Goal: Contribute content: Contribute content

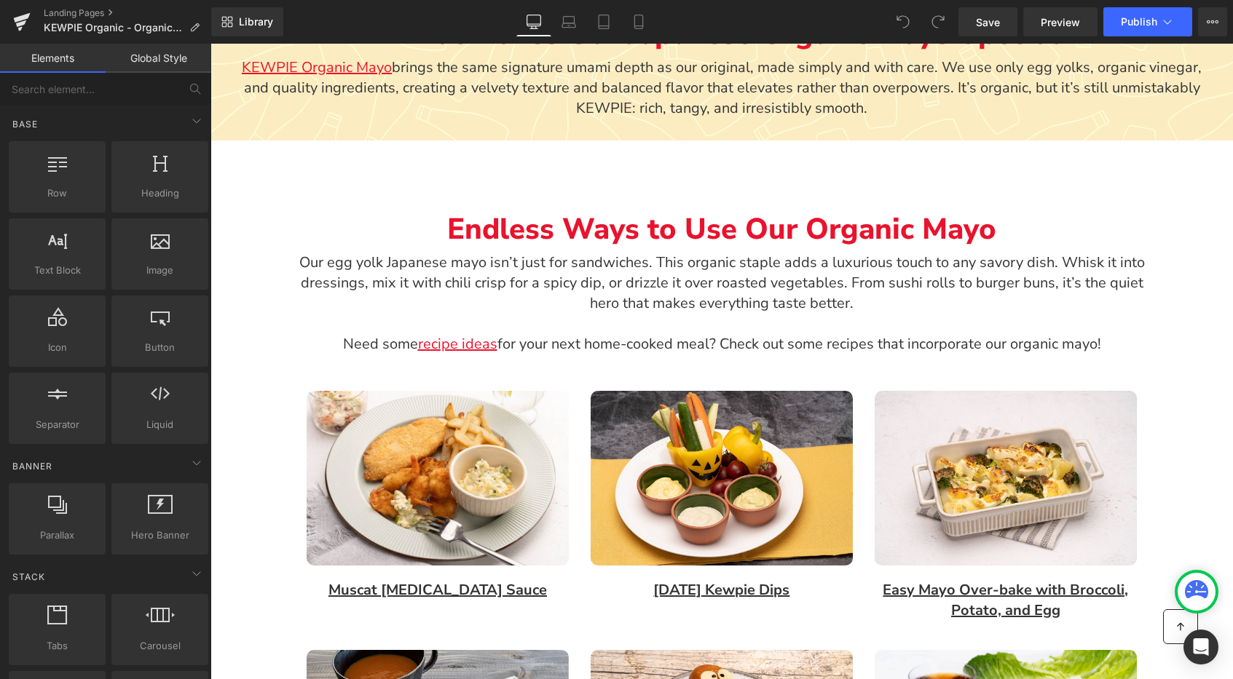
scroll to position [1012, 0]
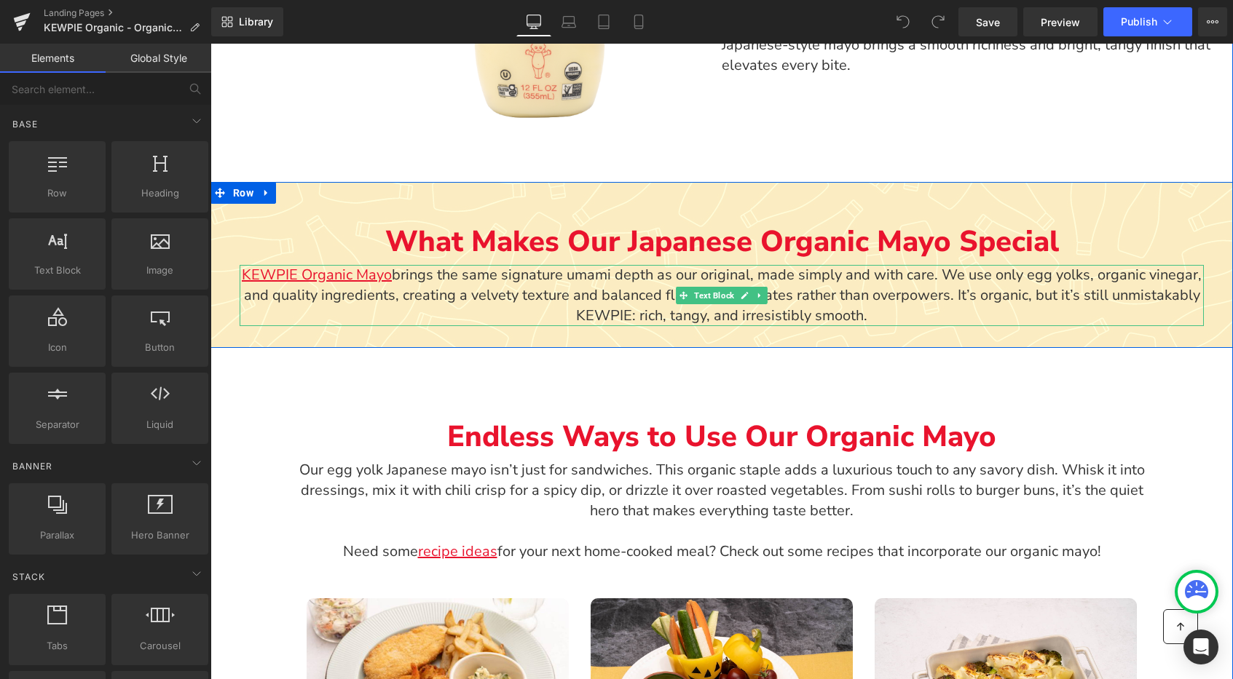
click at [407, 272] on p "KEWPIE Organic Mayo brings the same signature umami depth as our original, made…" at bounding box center [722, 295] width 964 height 61
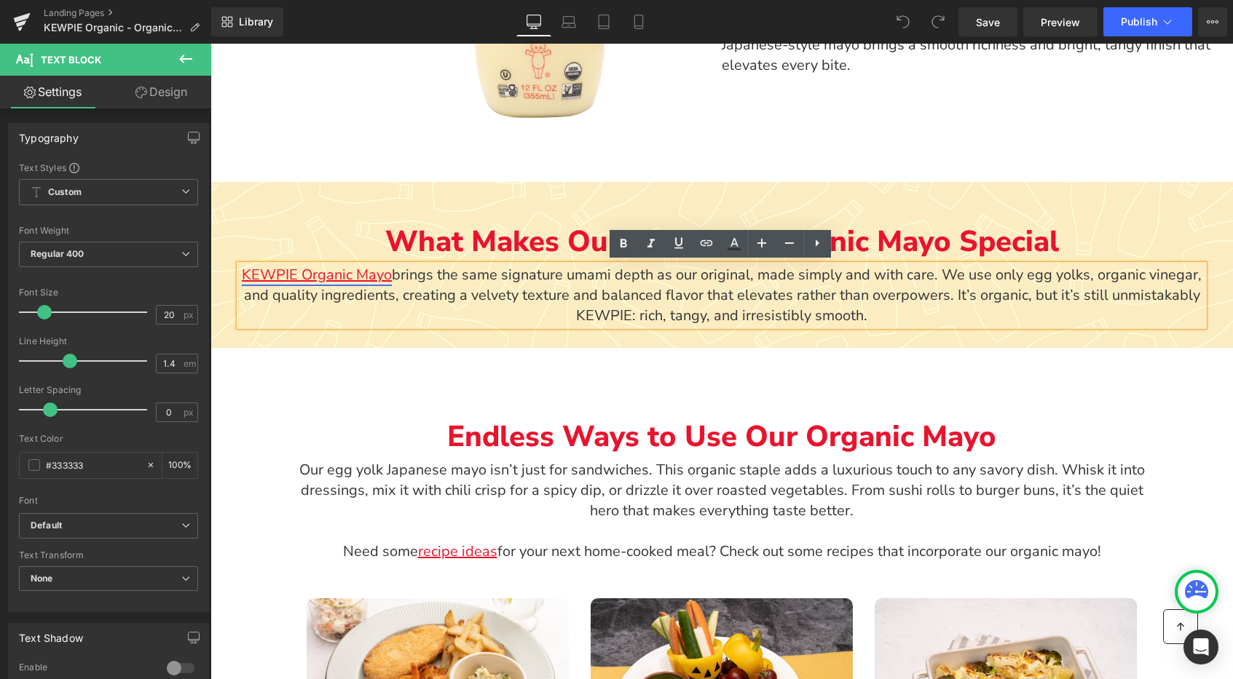
click at [364, 275] on link "KEWPIE Organic Mayo" at bounding box center [317, 275] width 150 height 20
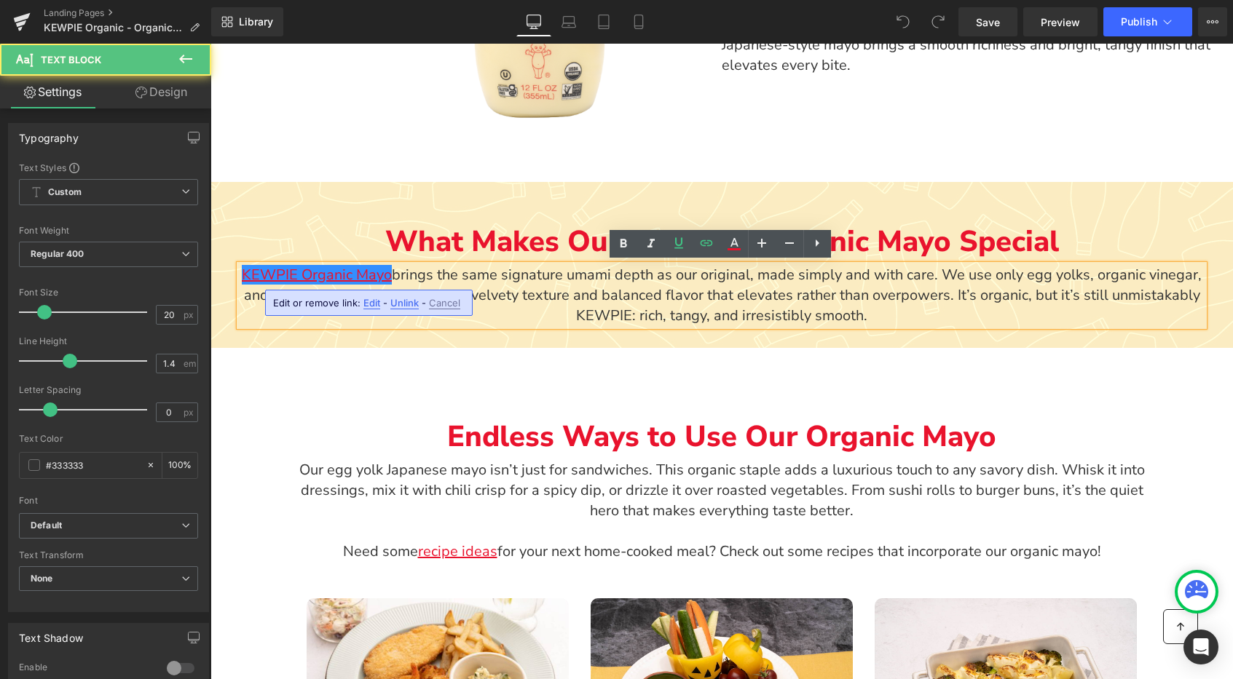
click at [414, 301] on span "Unlink" at bounding box center [404, 303] width 28 height 12
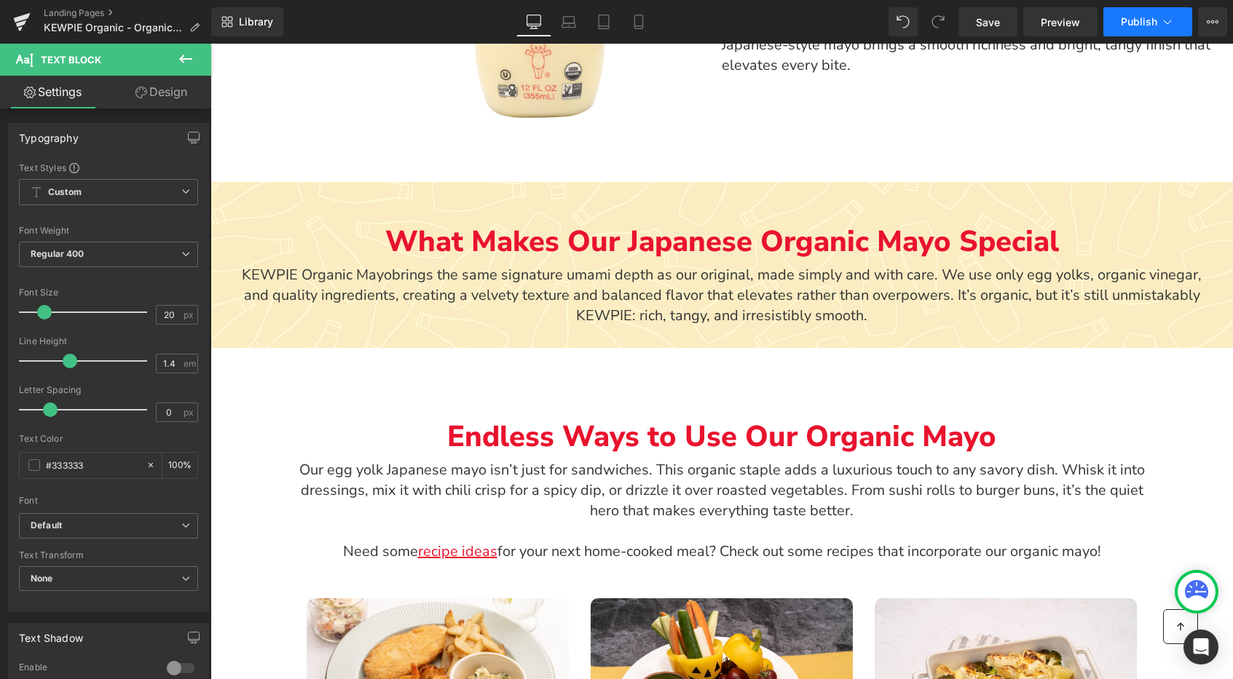
click at [1154, 23] on span "Publish" at bounding box center [1139, 22] width 36 height 12
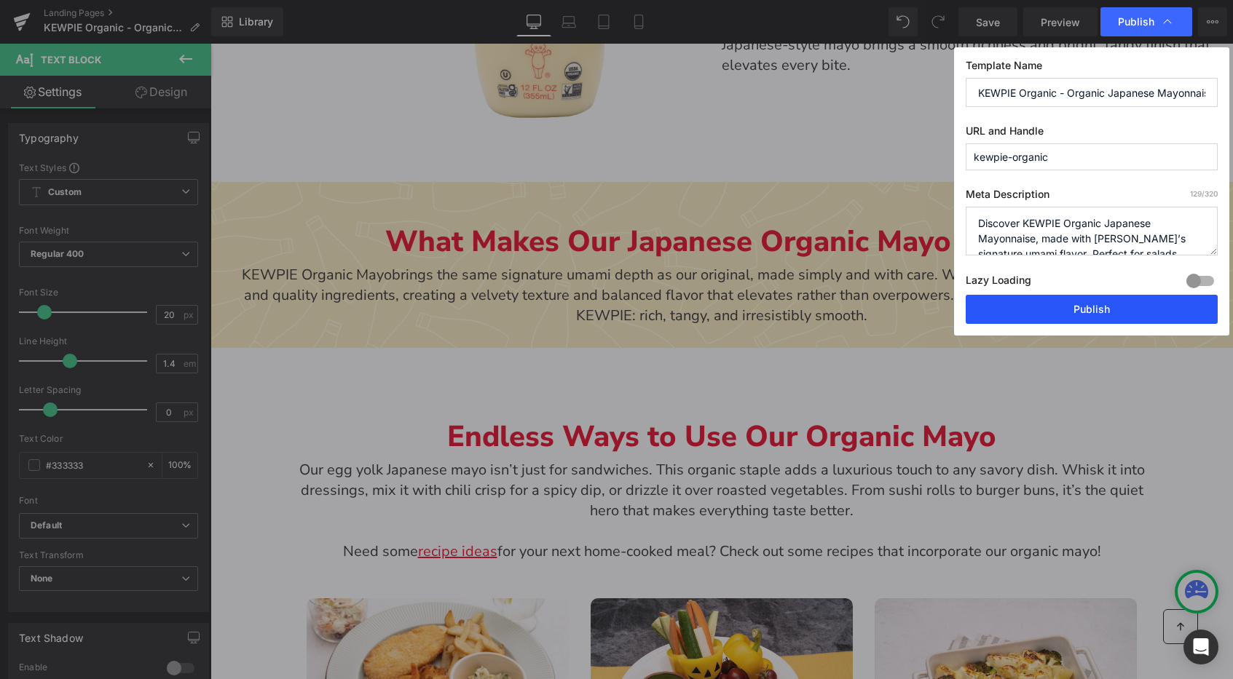
click at [1094, 308] on button "Publish" at bounding box center [1092, 309] width 252 height 29
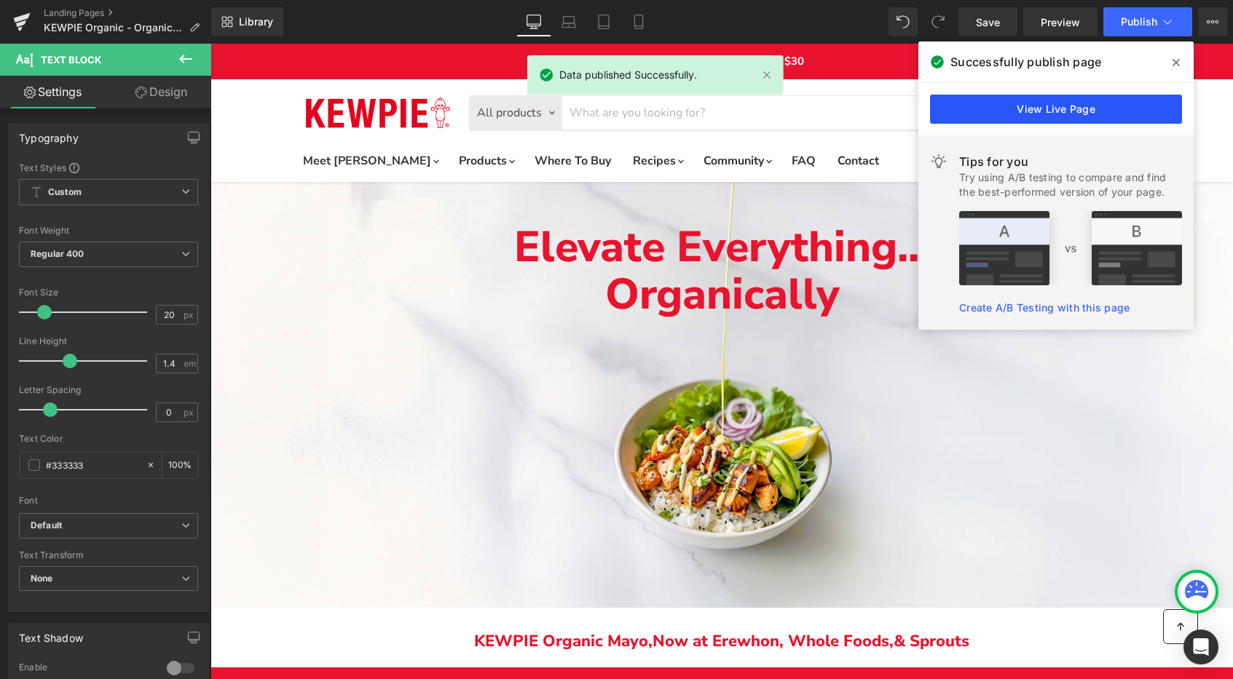
click at [1026, 108] on link "View Live Page" at bounding box center [1056, 109] width 252 height 29
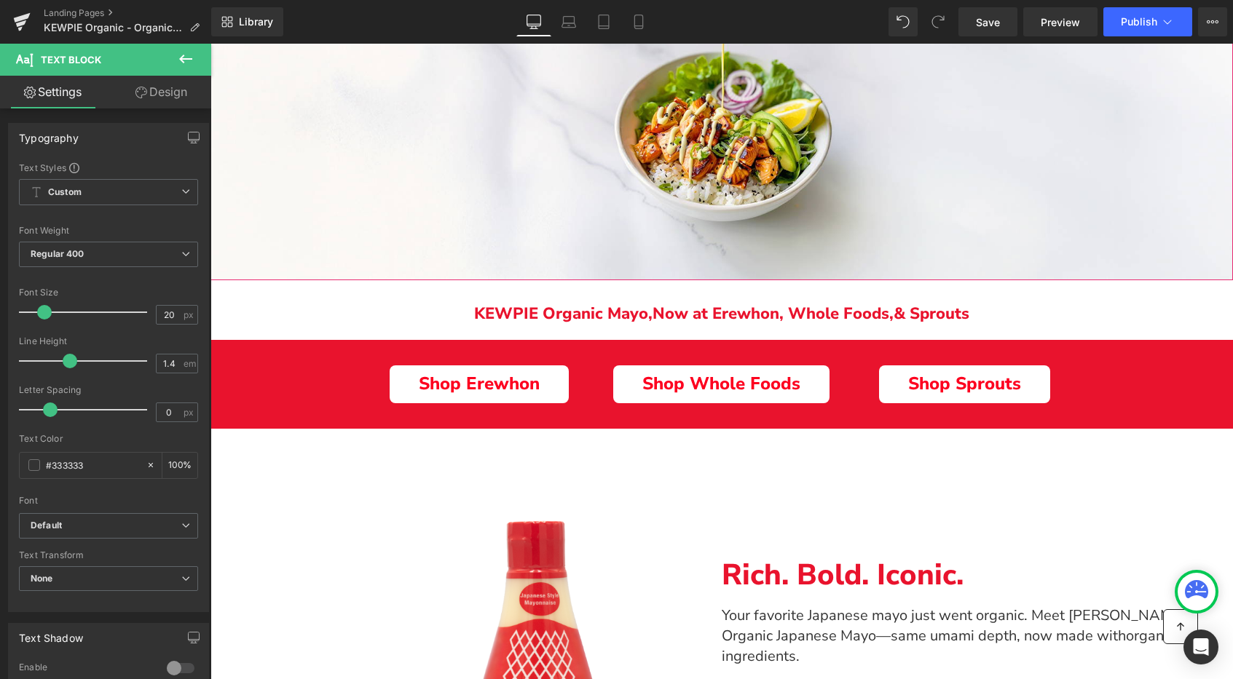
scroll to position [374, 0]
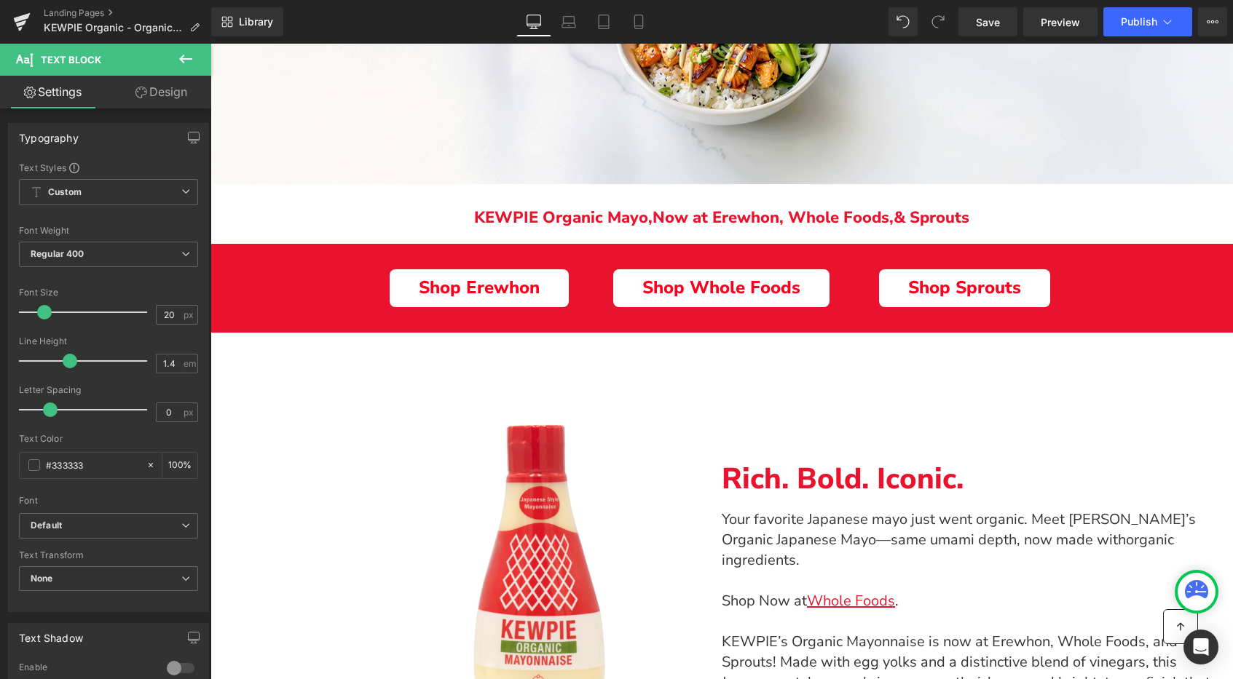
click at [455, 281] on div "Shop Erewhon Button" at bounding box center [478, 288] width 221 height 38
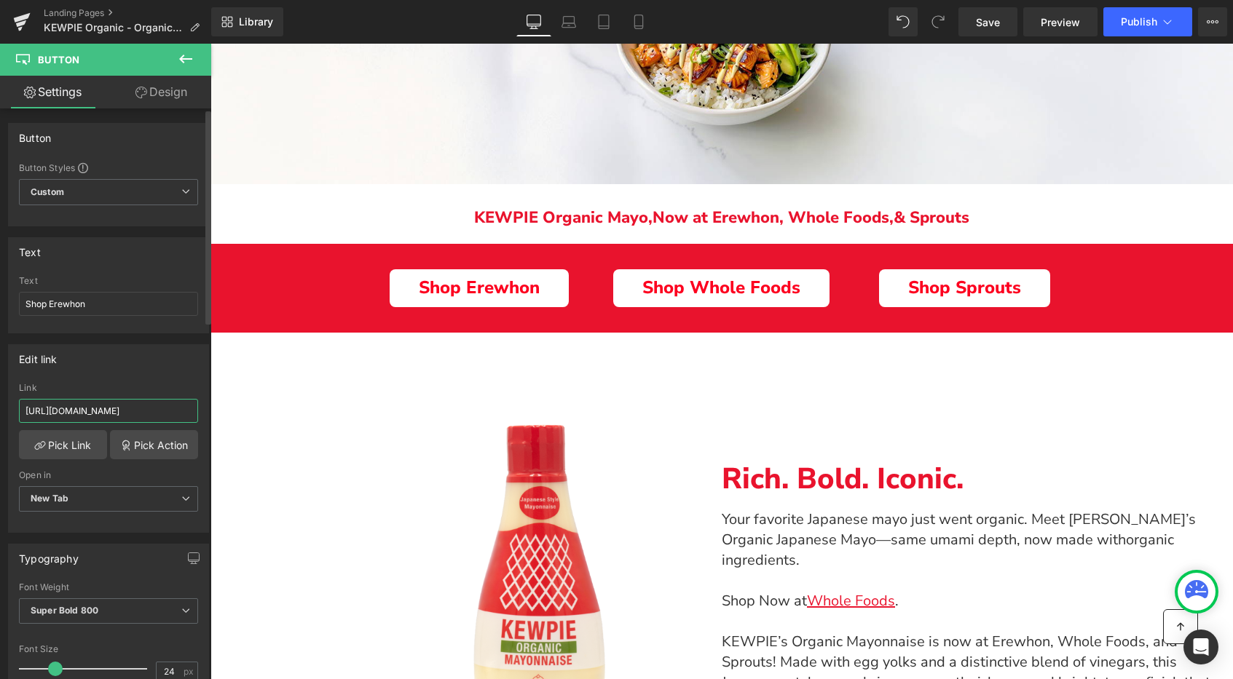
click at [99, 410] on input "[URL][DOMAIN_NAME]" at bounding box center [108, 411] width 179 height 24
paste input "[DOMAIN_NAME][URL]"
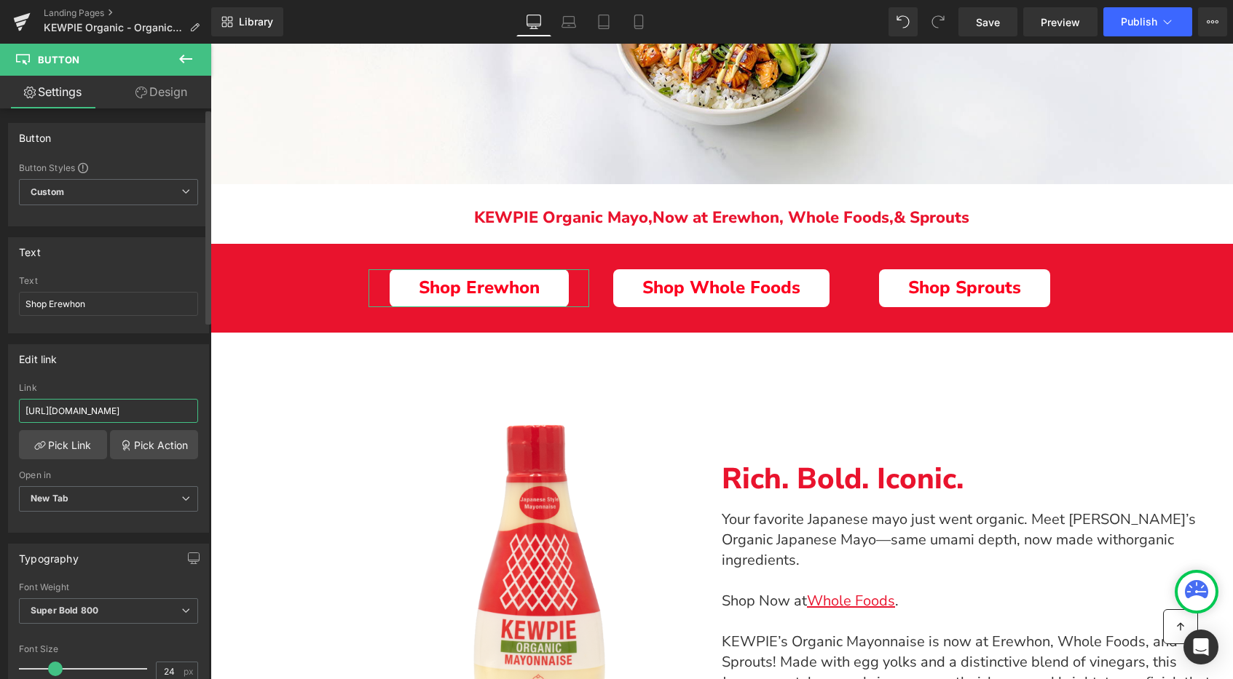
scroll to position [0, 135]
type input "[URL][DOMAIN_NAME]"
click at [991, 24] on span "Save" at bounding box center [988, 22] width 24 height 15
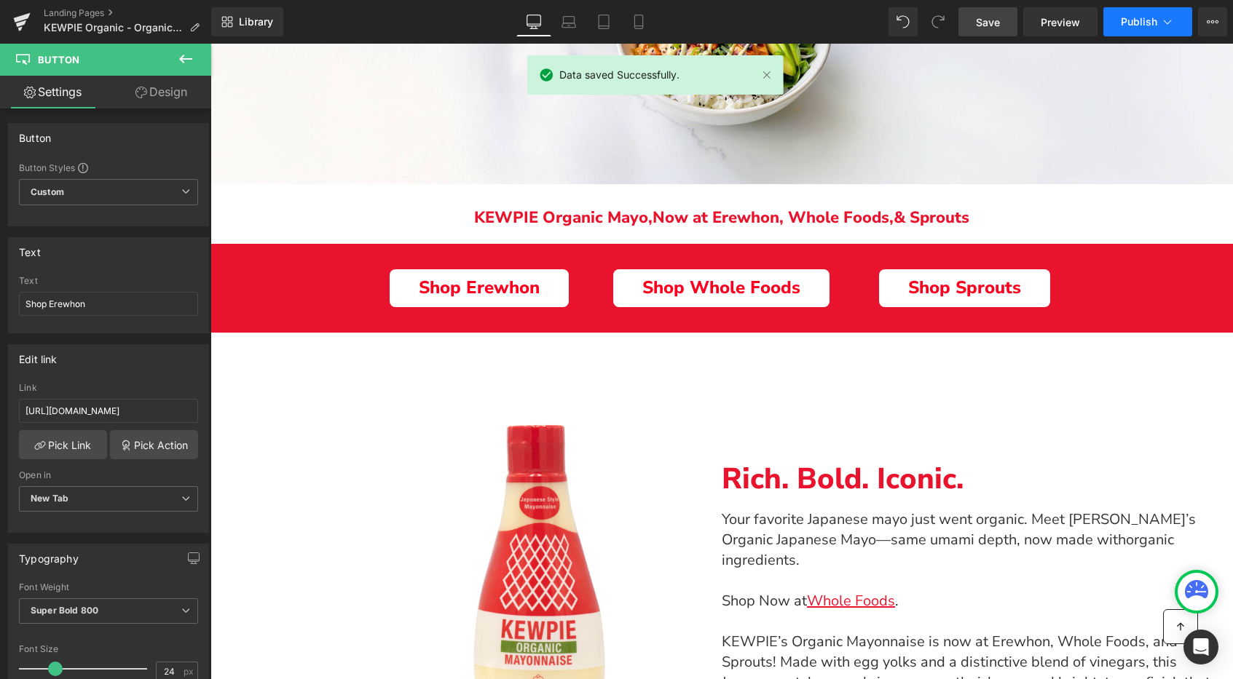
click at [1128, 19] on span "Publish" at bounding box center [1139, 22] width 36 height 12
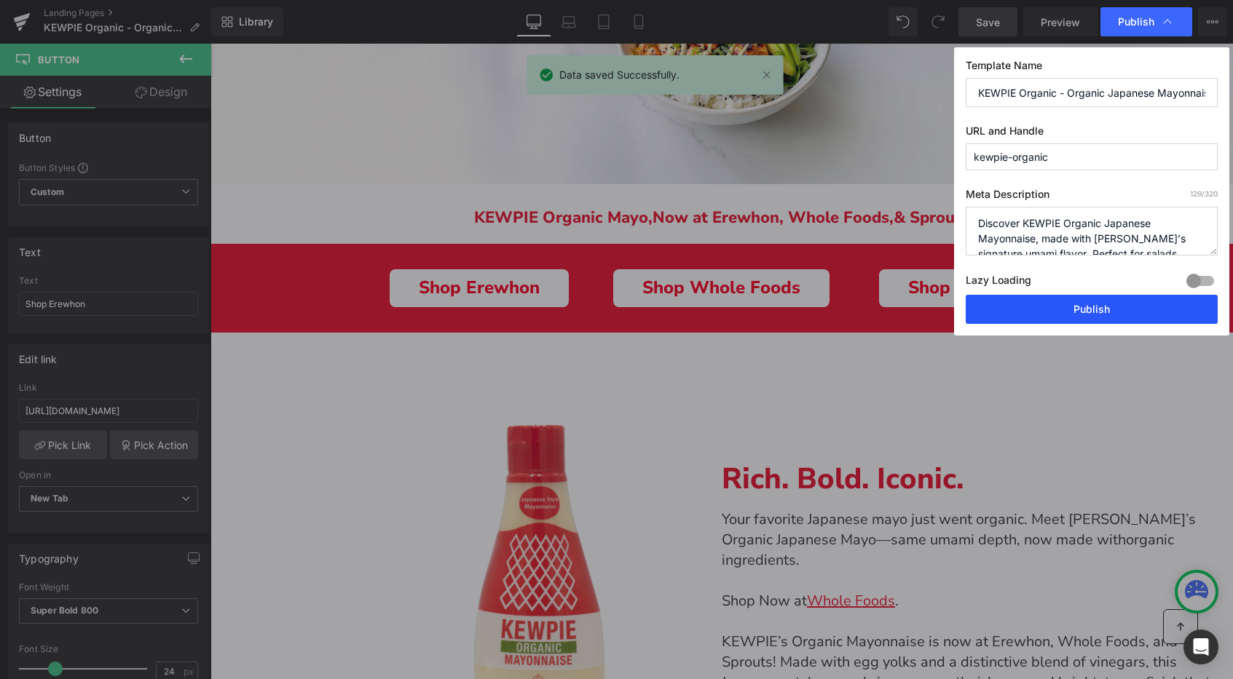
click at [1071, 306] on button "Publish" at bounding box center [1092, 309] width 252 height 29
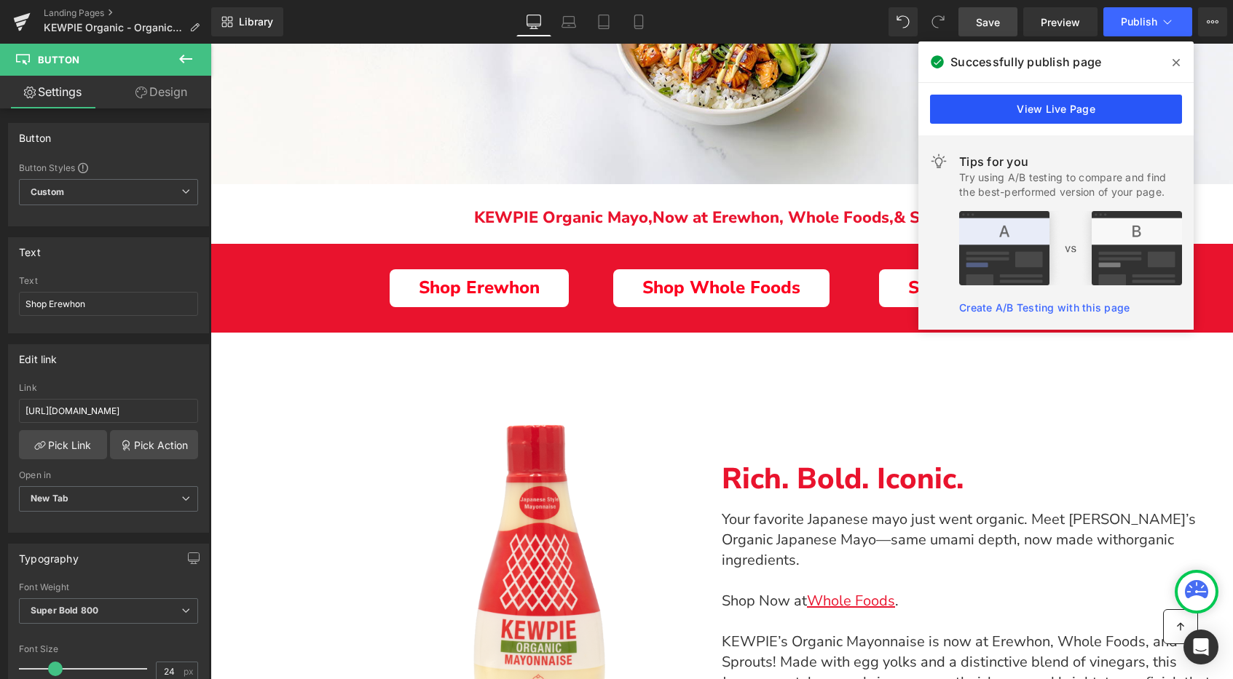
click at [1078, 117] on link "View Live Page" at bounding box center [1056, 109] width 252 height 29
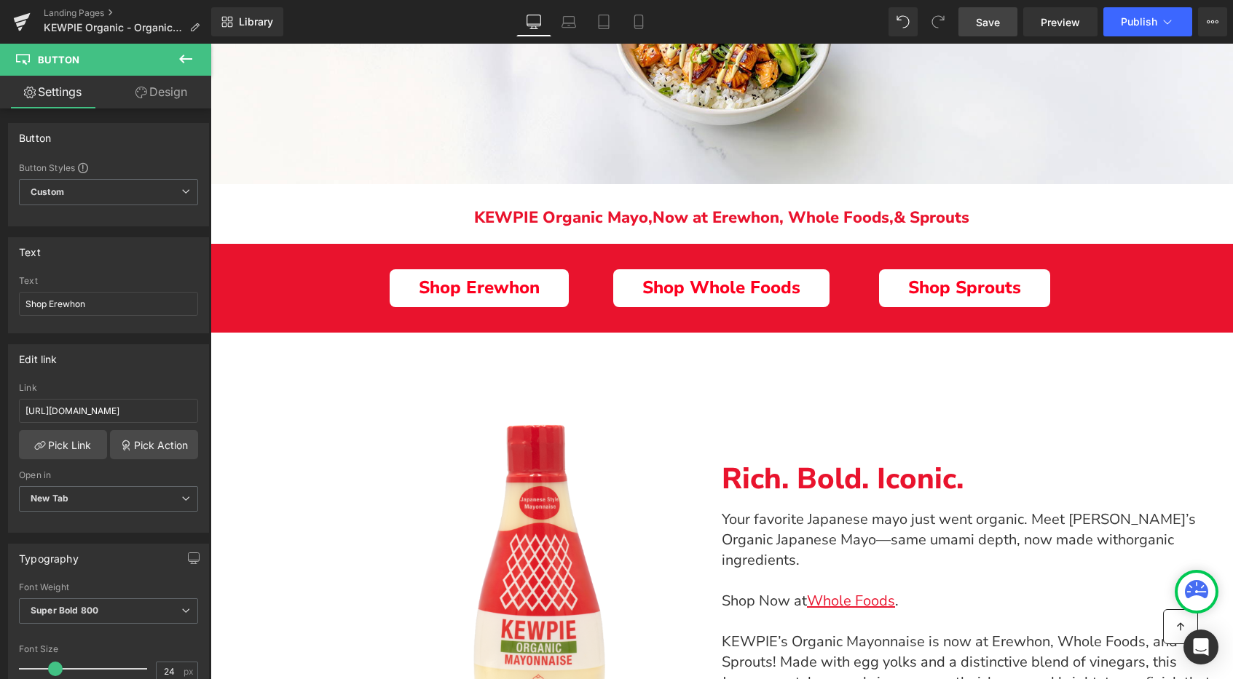
click at [990, 291] on link "Main content" at bounding box center [987, 288] width 15 height 17
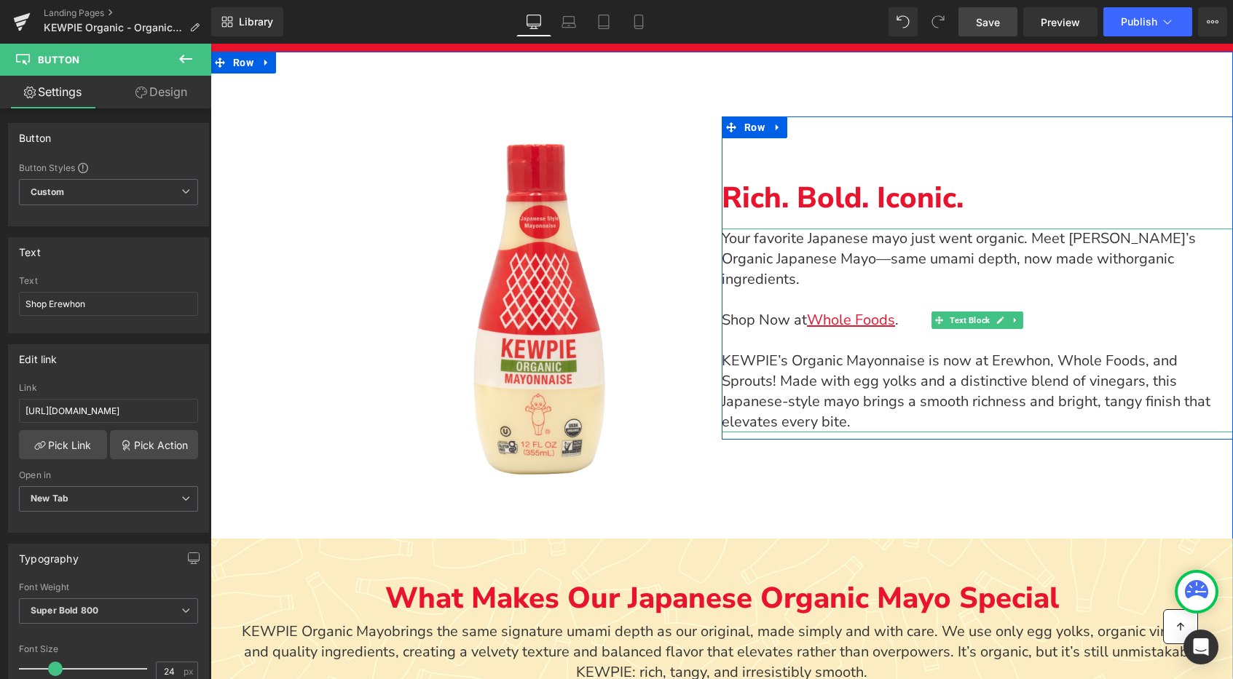
scroll to position [687, 0]
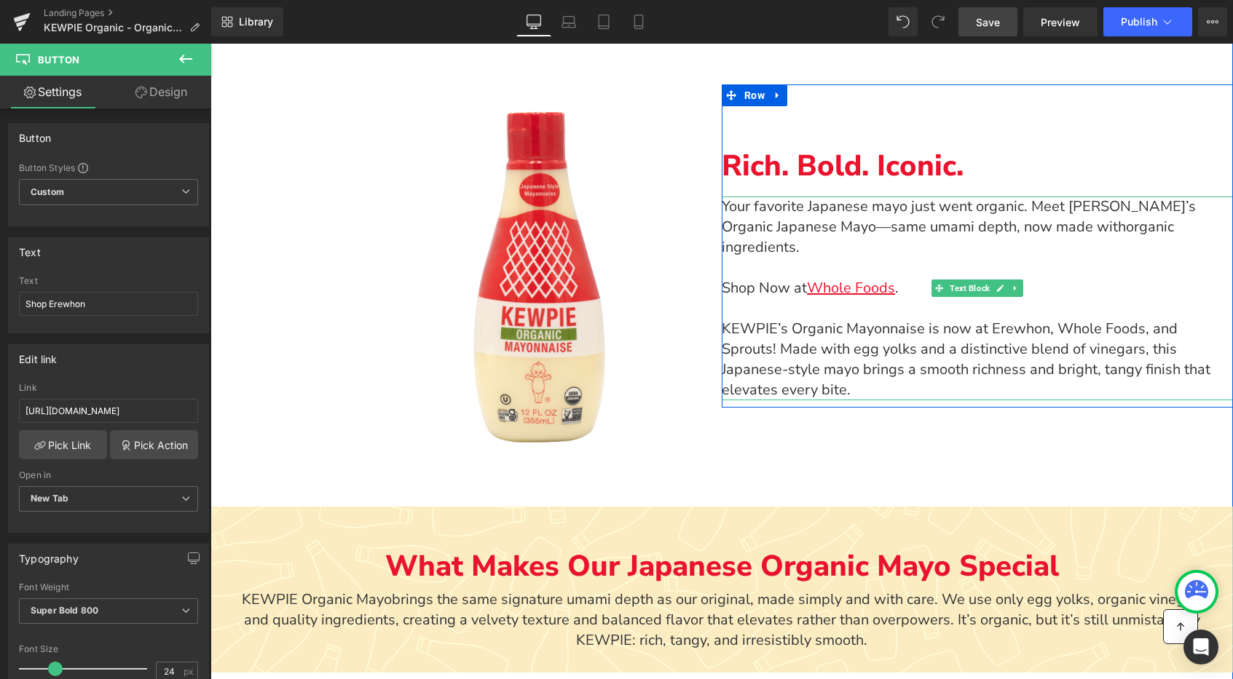
click at [765, 278] on span "Shop Now at" at bounding box center [764, 288] width 85 height 20
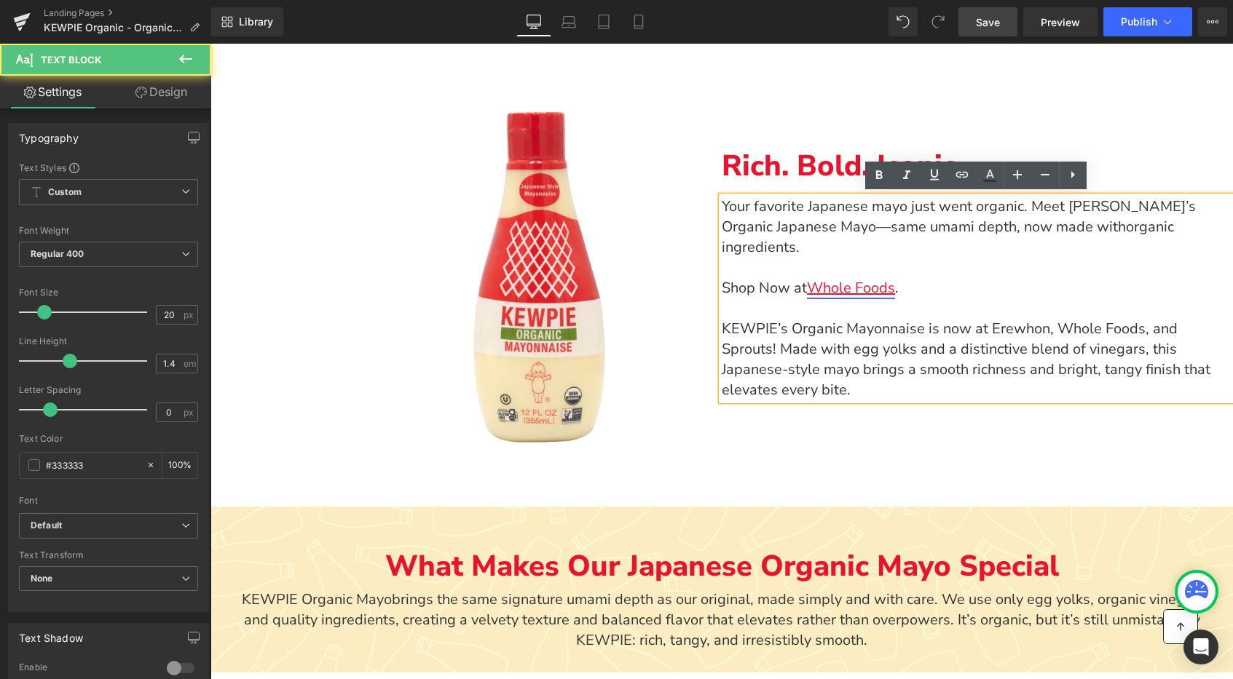
click at [853, 278] on link "Whole Foods" at bounding box center [851, 288] width 88 height 20
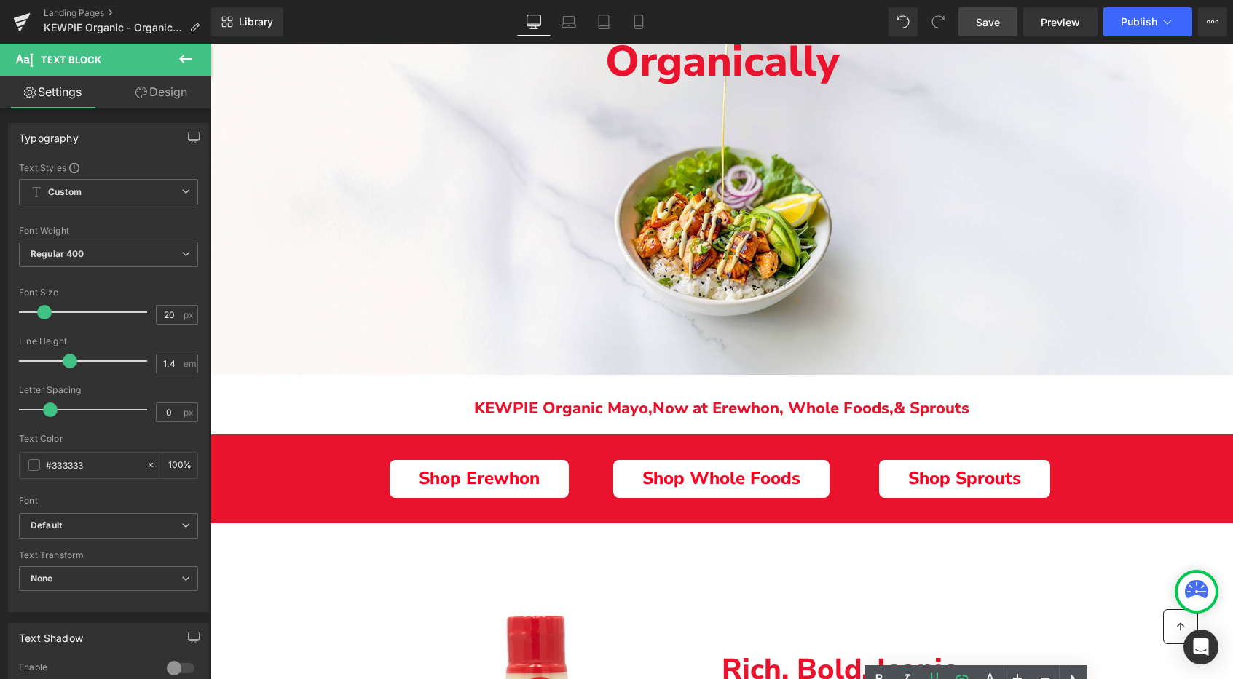
scroll to position [0, 0]
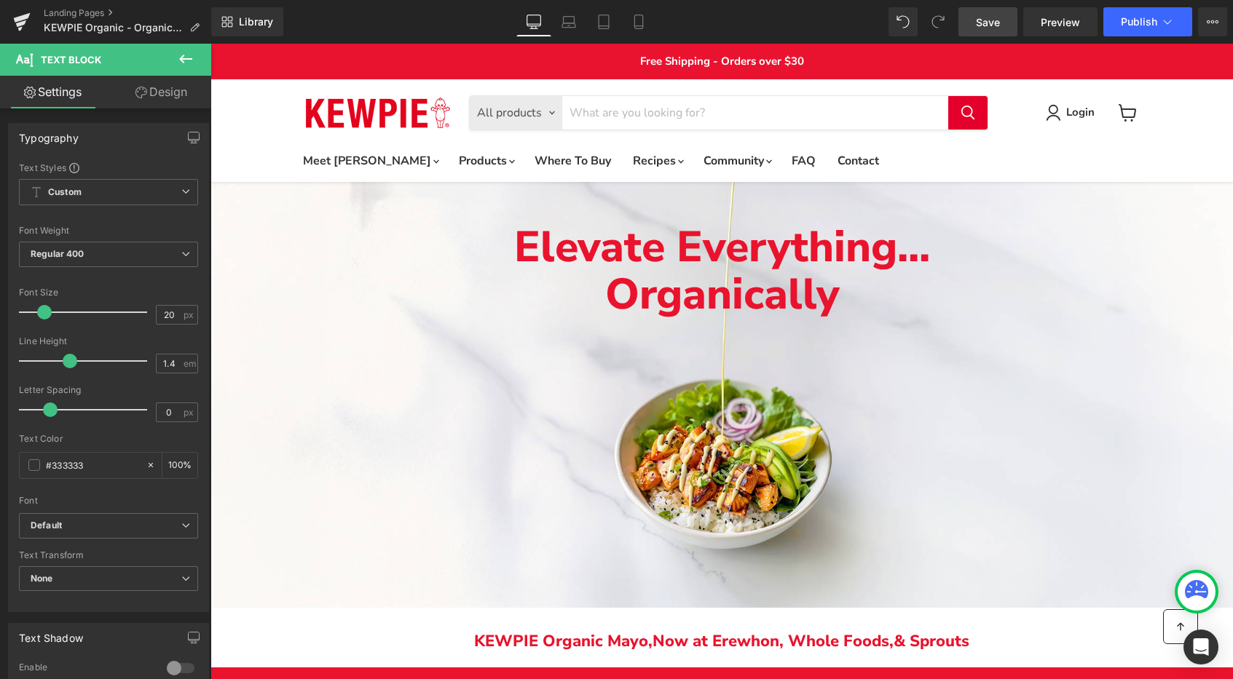
click at [578, 407] on div "Elevate Everything... Organically Text Block" at bounding box center [721, 395] width 1022 height 426
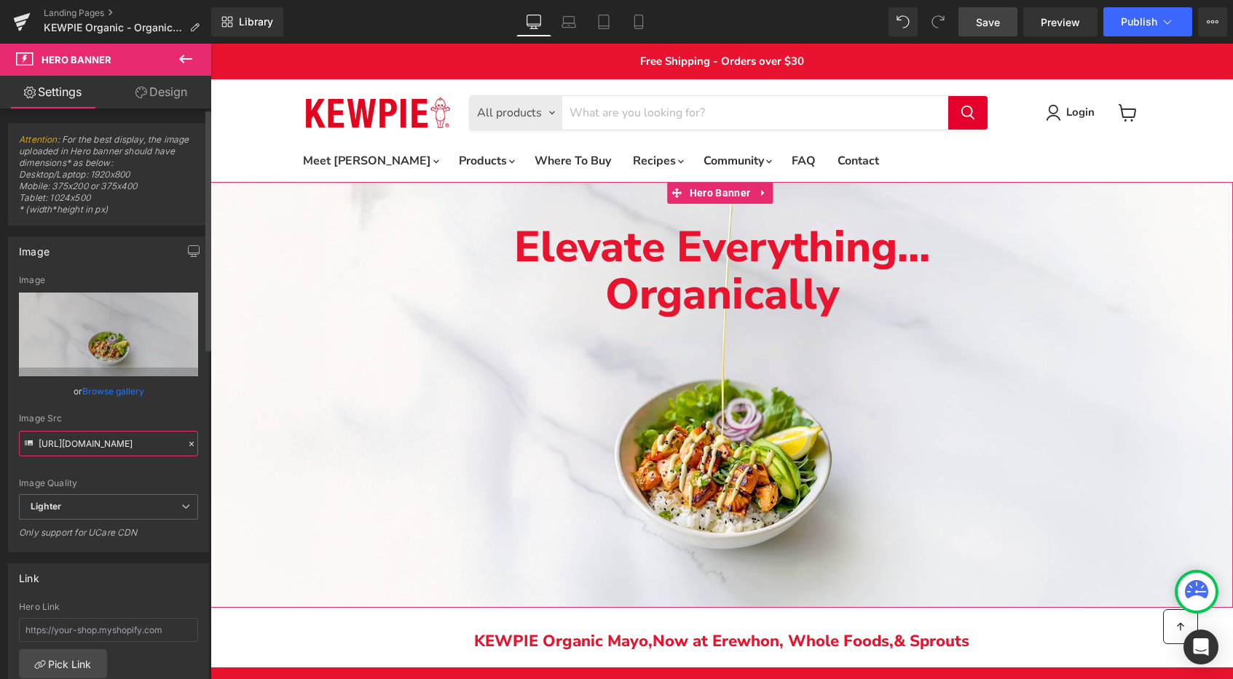
click at [117, 443] on input "[URL][DOMAIN_NAME]" at bounding box center [108, 443] width 179 height 25
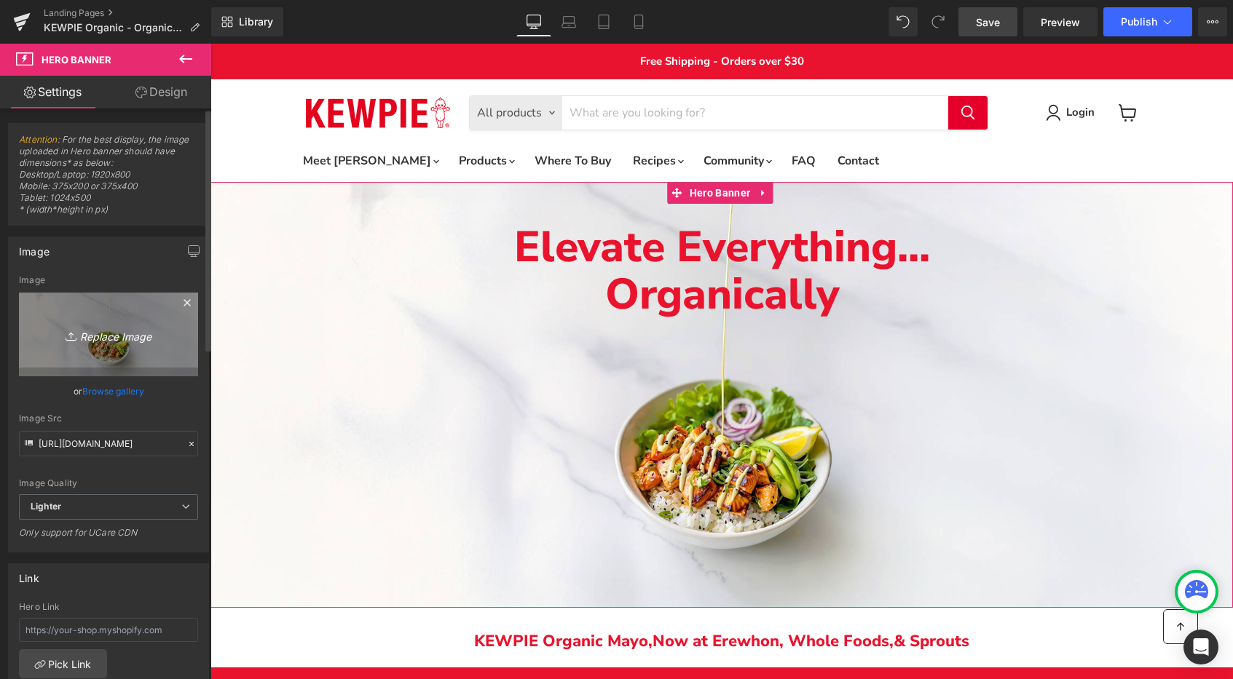
click at [125, 339] on icon "Replace Image" at bounding box center [108, 335] width 117 height 18
